Goal: Find specific page/section: Find specific page/section

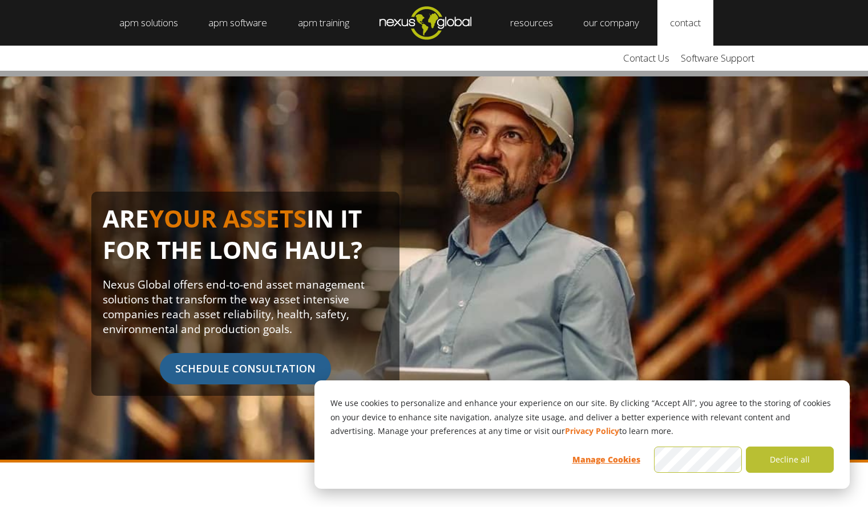
click at [696, 27] on link "contact" at bounding box center [686, 23] width 56 height 46
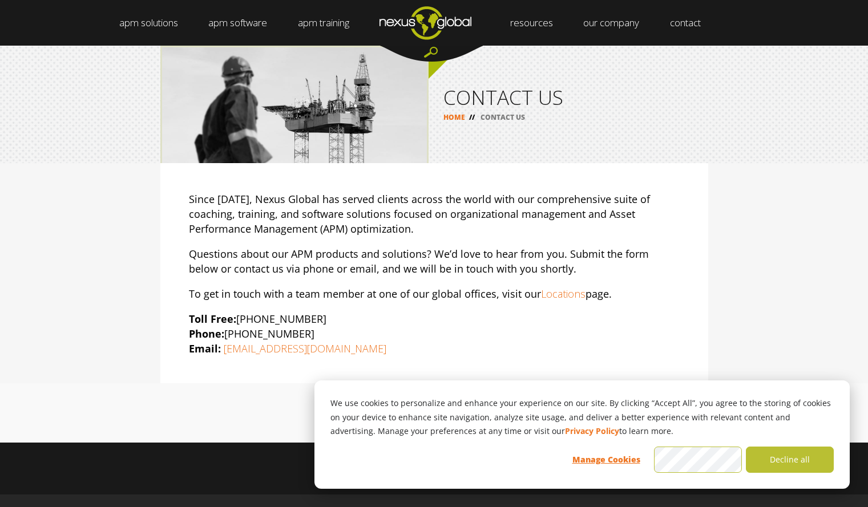
click at [332, 302] on div "Since 1998, Nexus Global has served clients across the world with our comprehen…" at bounding box center [434, 274] width 491 height 164
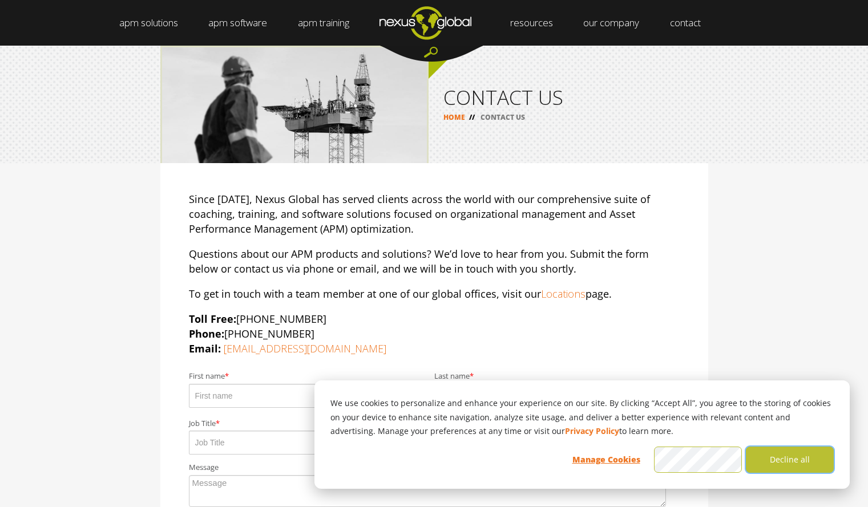
click at [793, 460] on button "Decline all" at bounding box center [790, 460] width 88 height 26
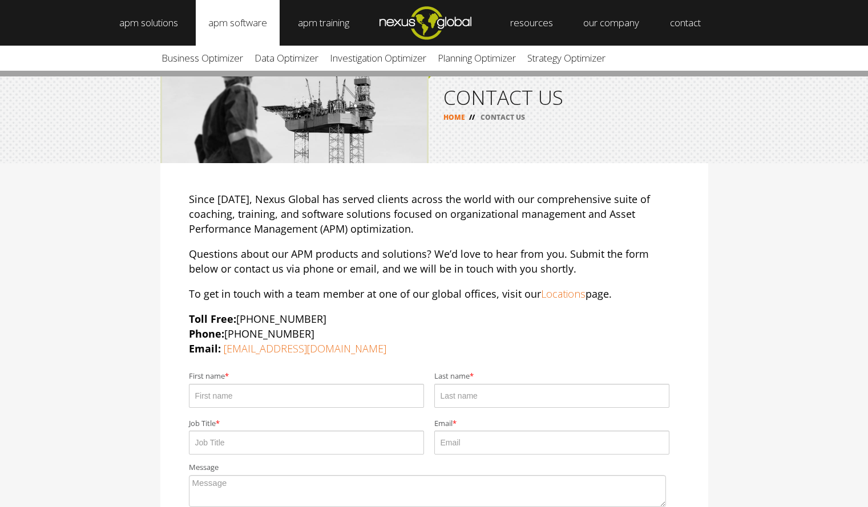
click at [262, 33] on link "apm software" at bounding box center [238, 23] width 84 height 46
